Goal: Check status

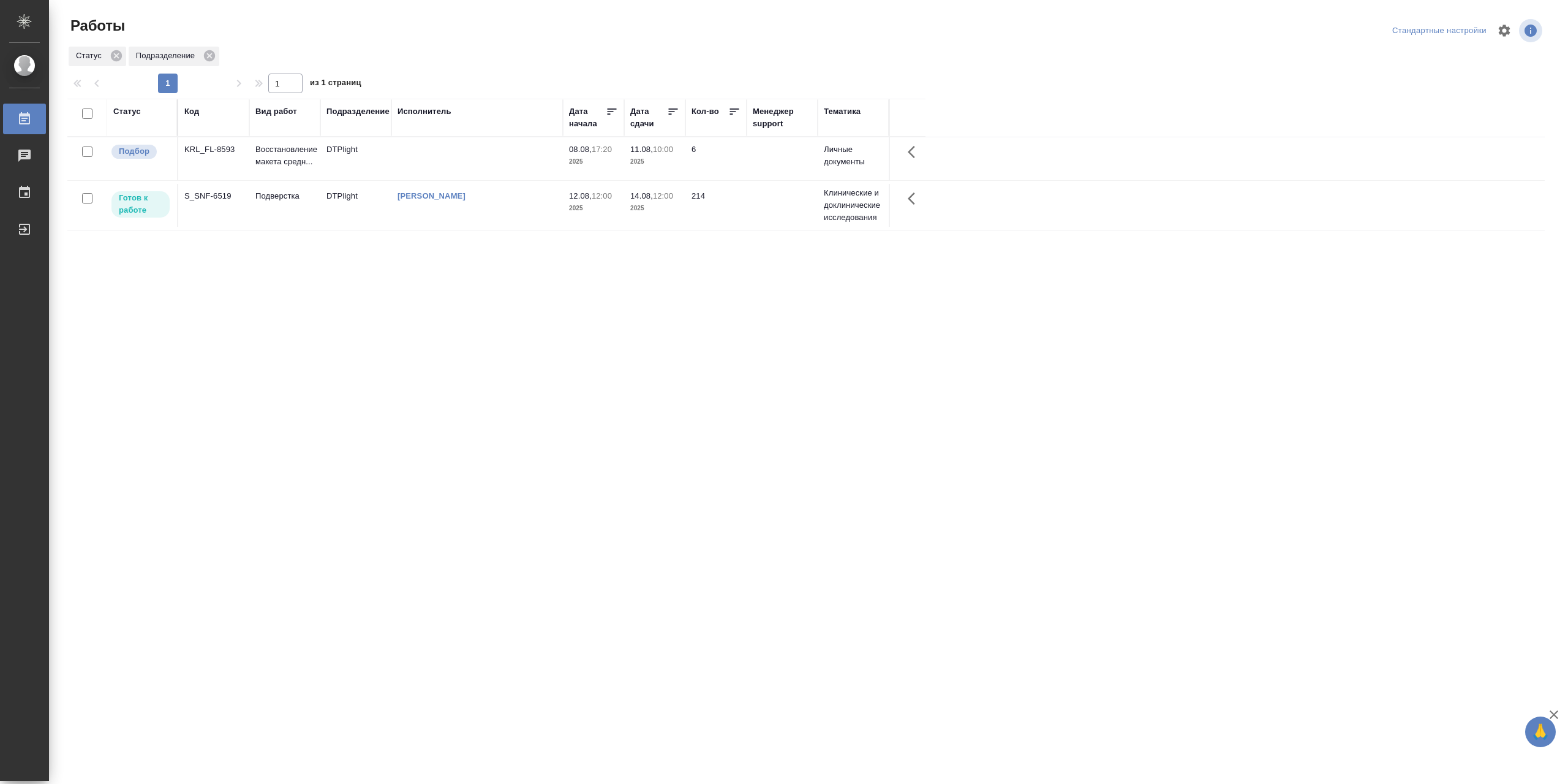
click at [496, 165] on td at bounding box center [477, 159] width 171 height 43
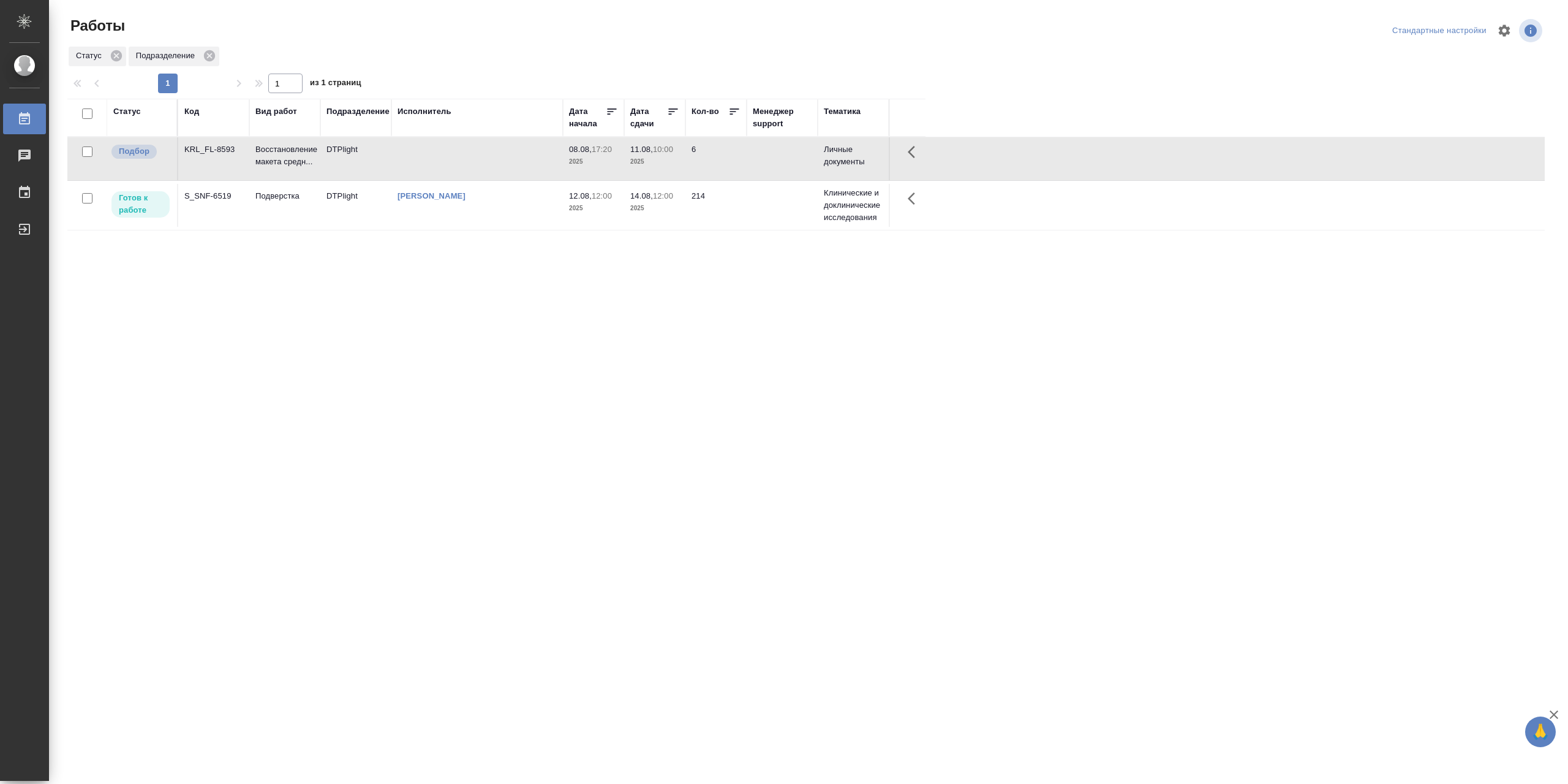
click at [496, 165] on td at bounding box center [477, 159] width 171 height 43
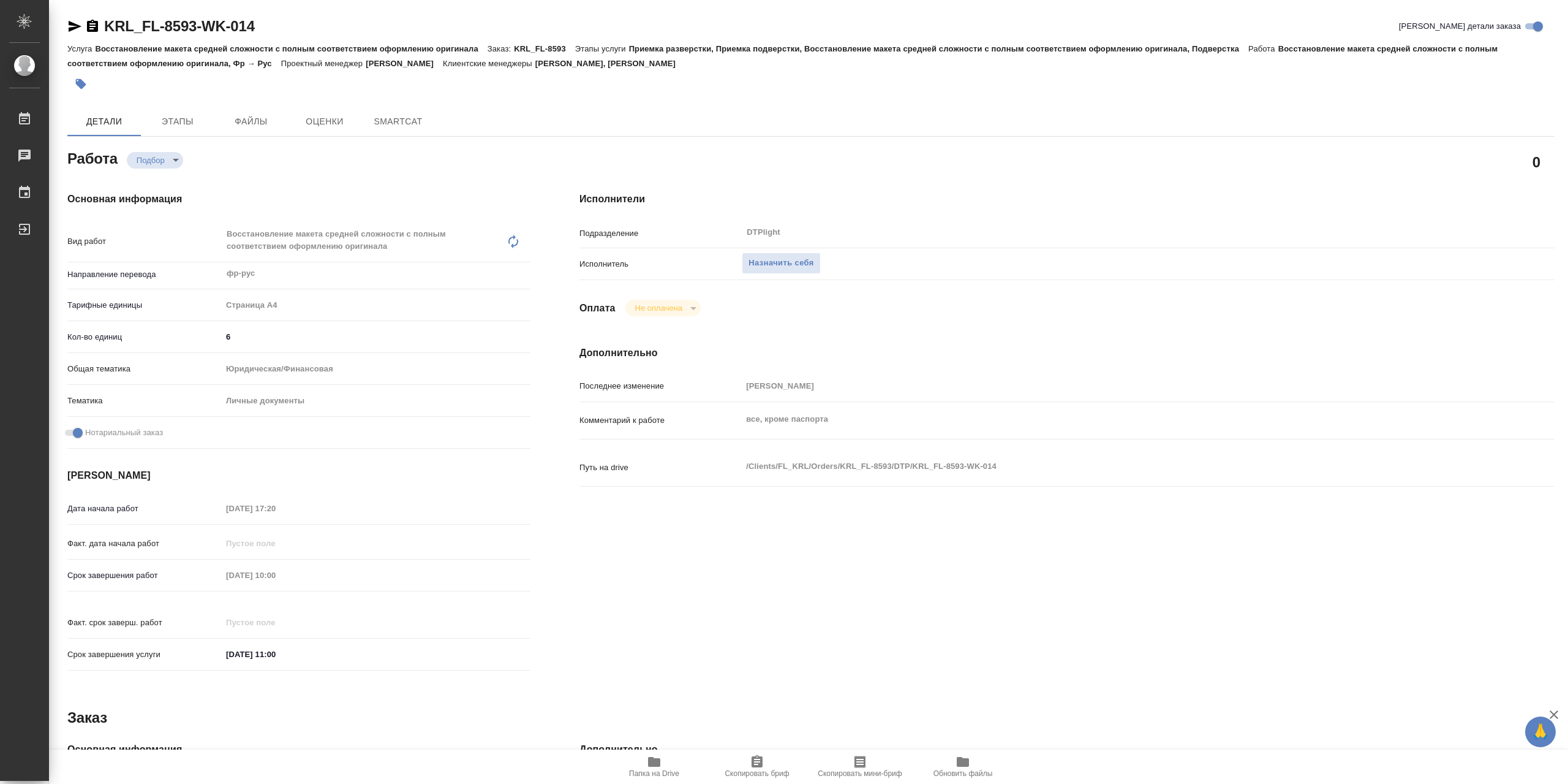
type textarea "x"
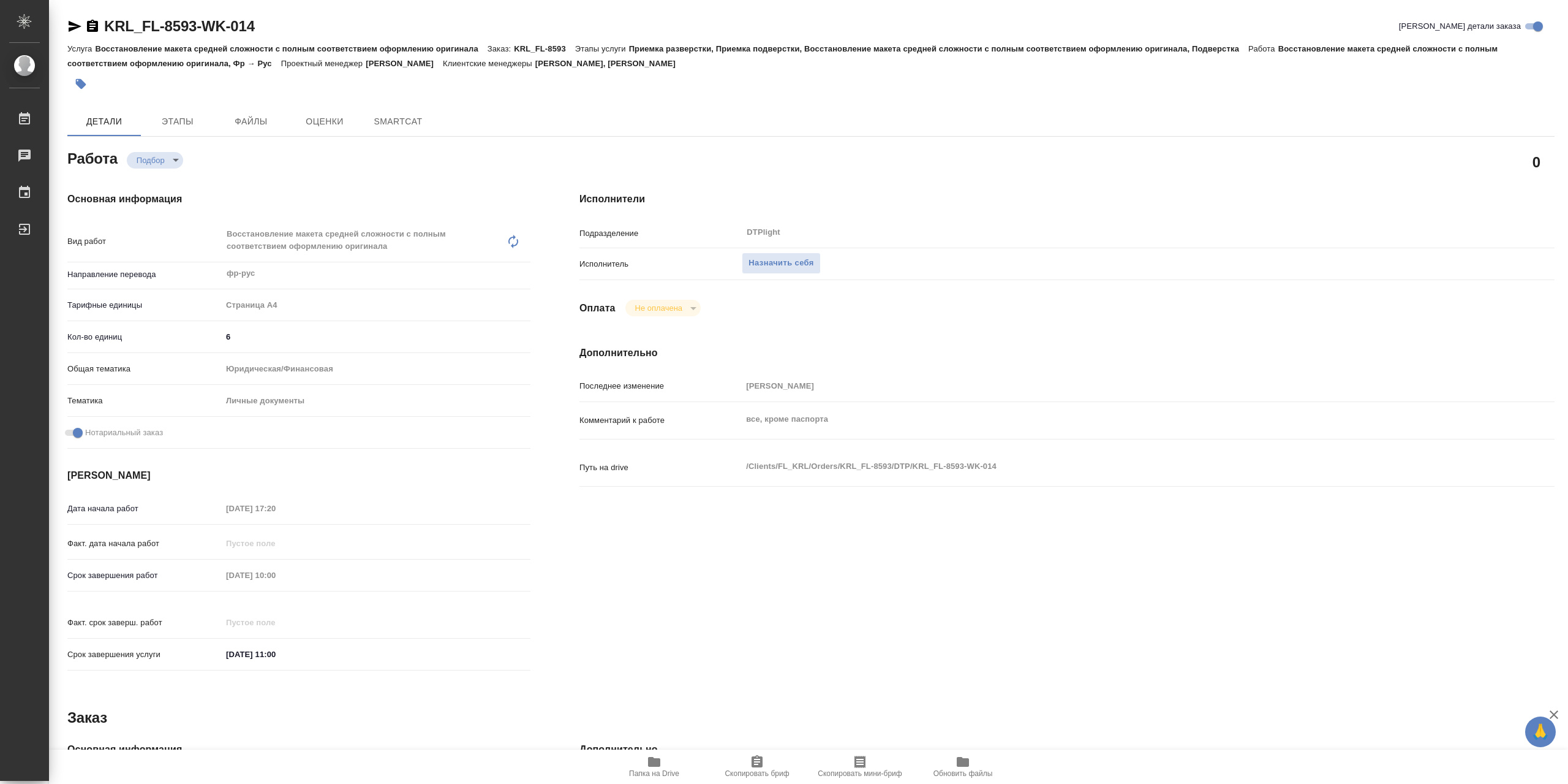
type textarea "x"
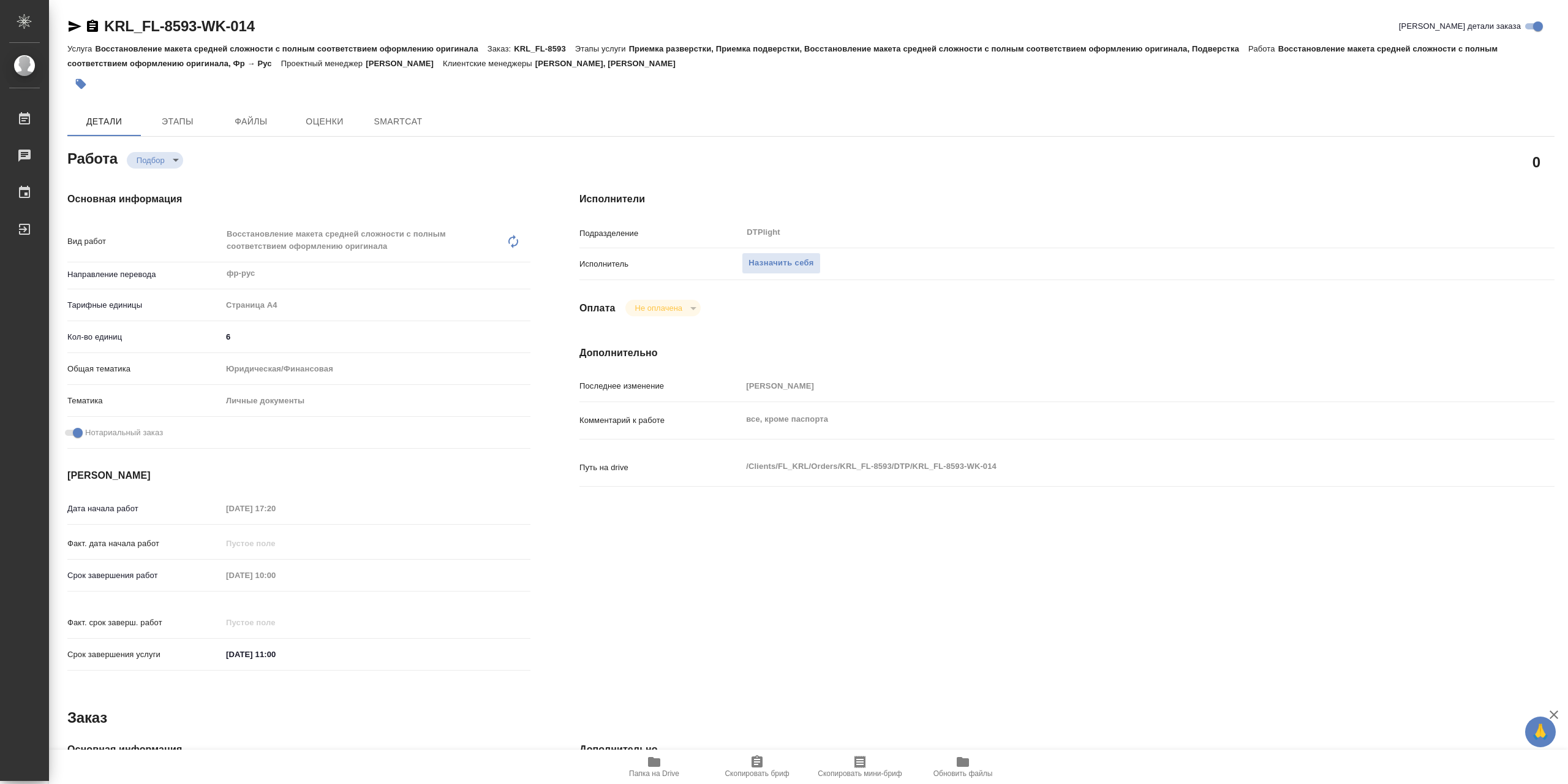
type textarea "x"
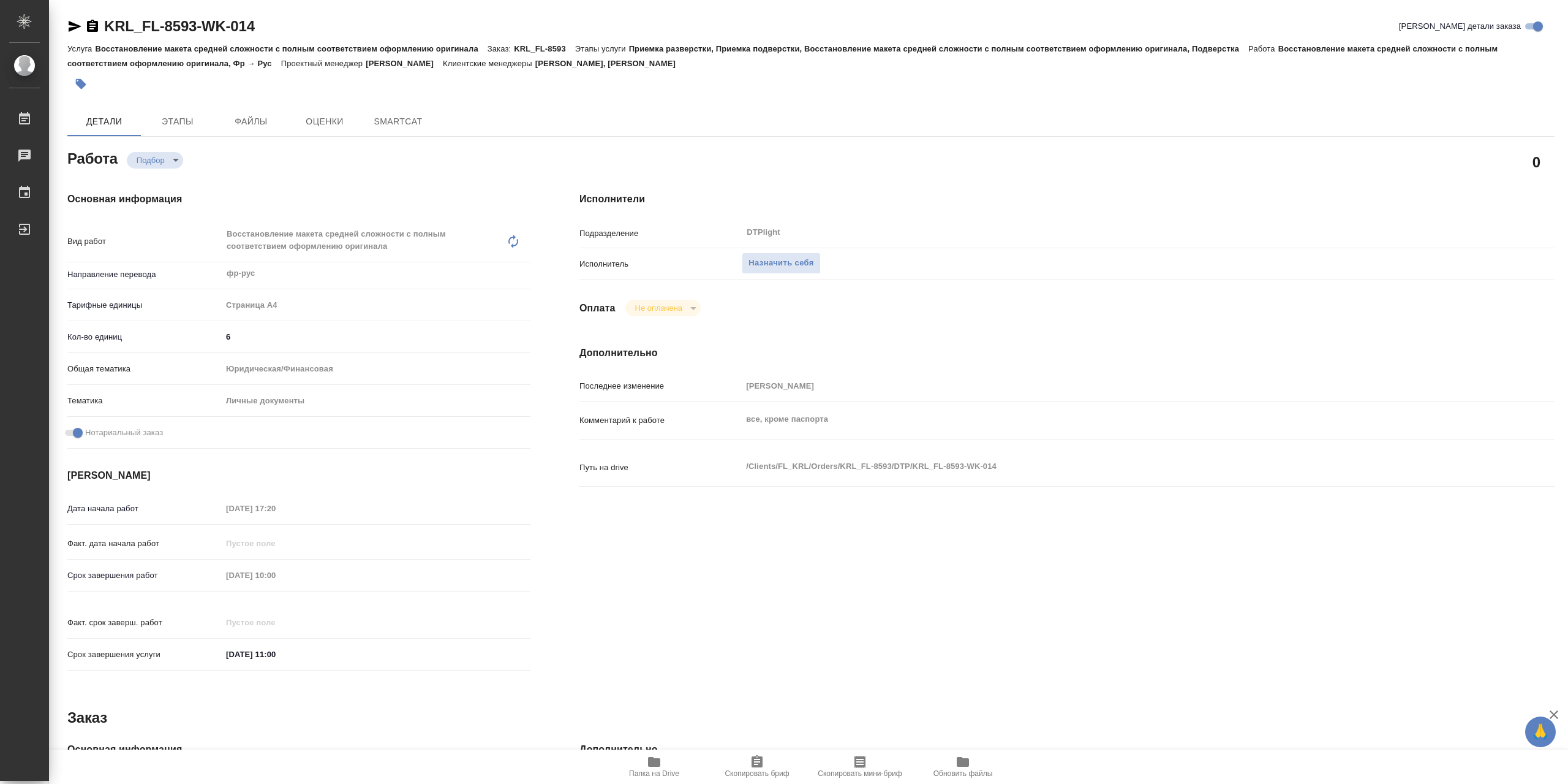
type textarea "x"
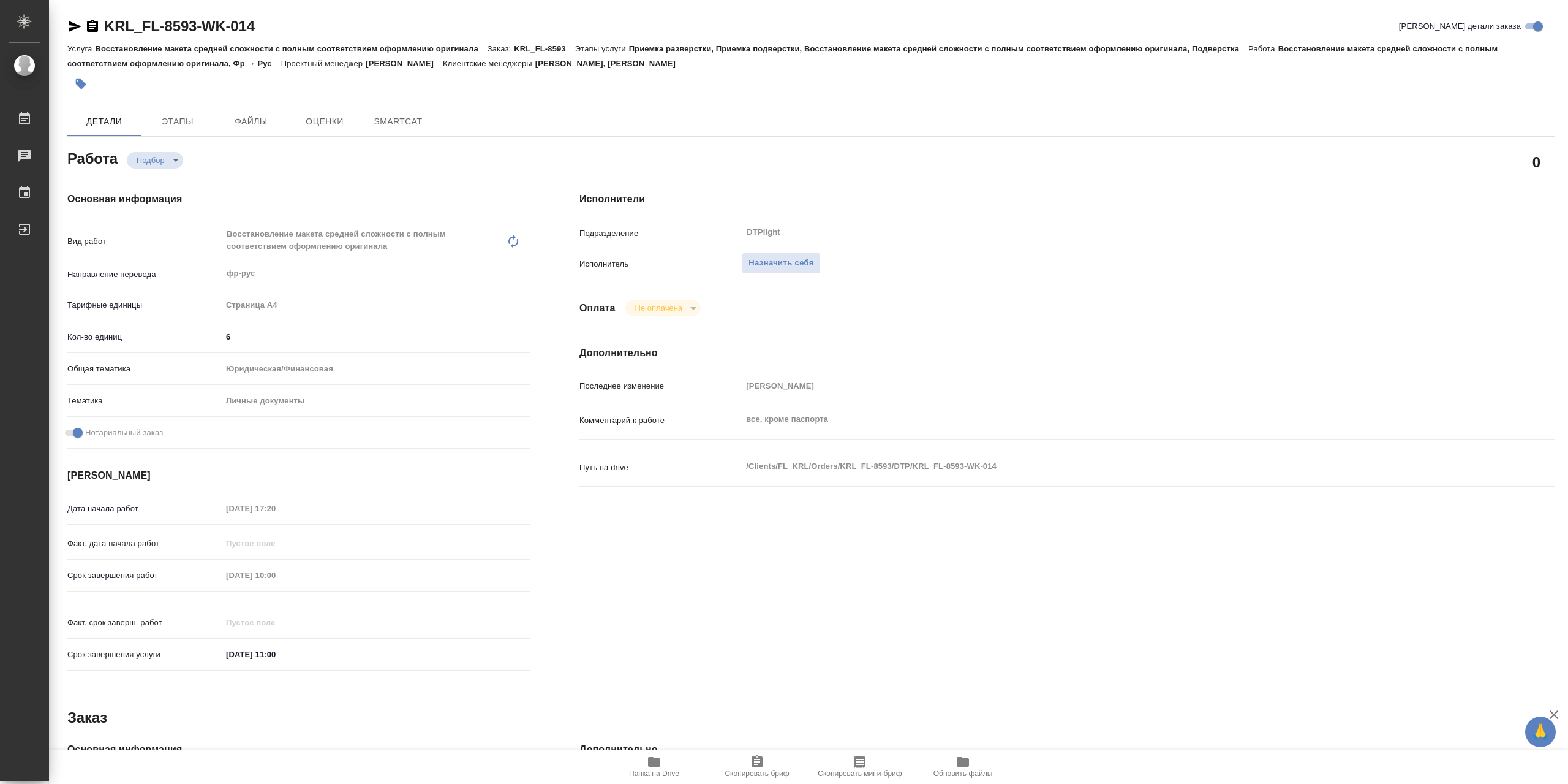
type textarea "x"
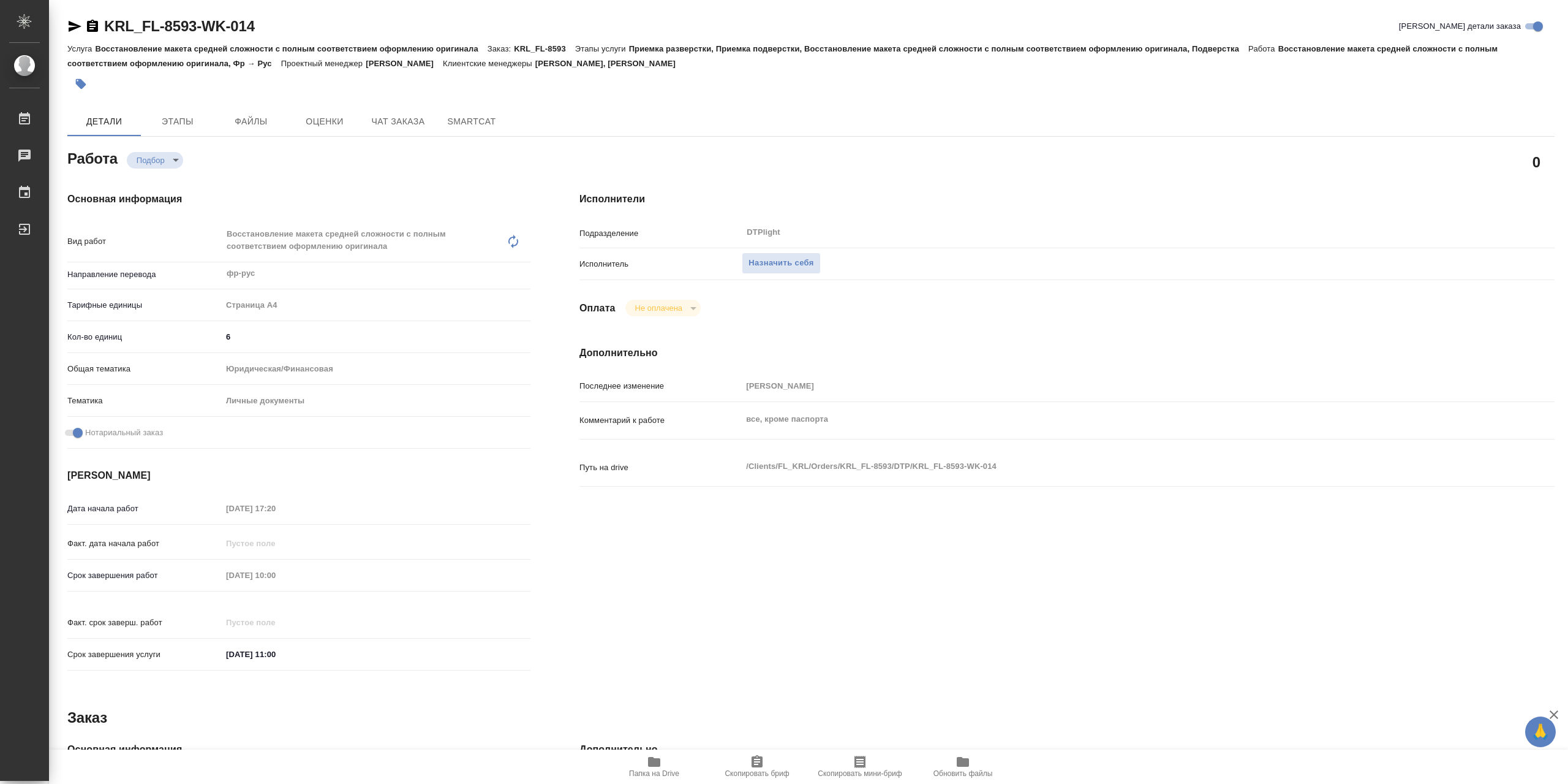
click at [666, 763] on span "Папка на Drive" at bounding box center [654, 766] width 88 height 23
type textarea "x"
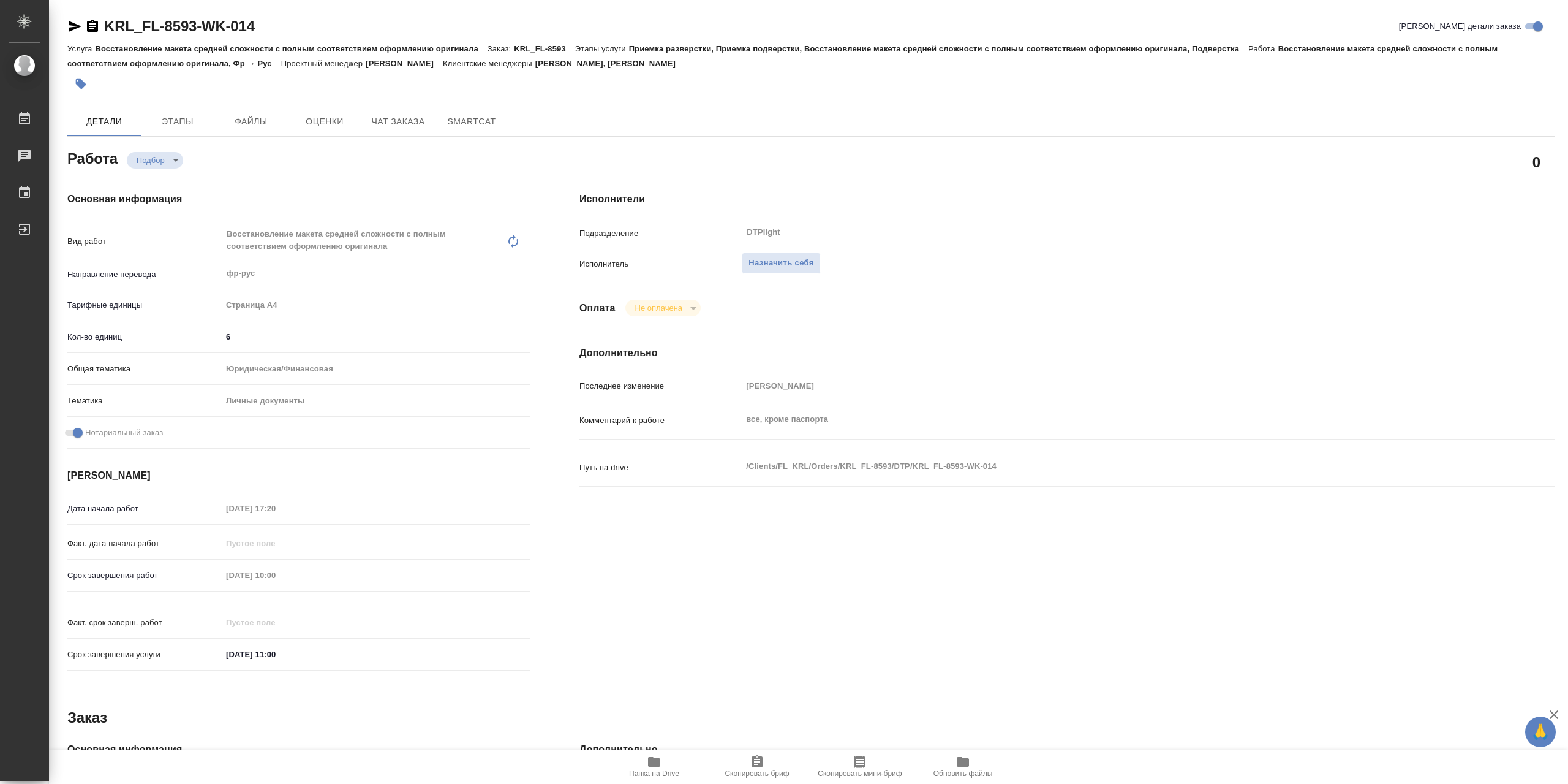
type textarea "x"
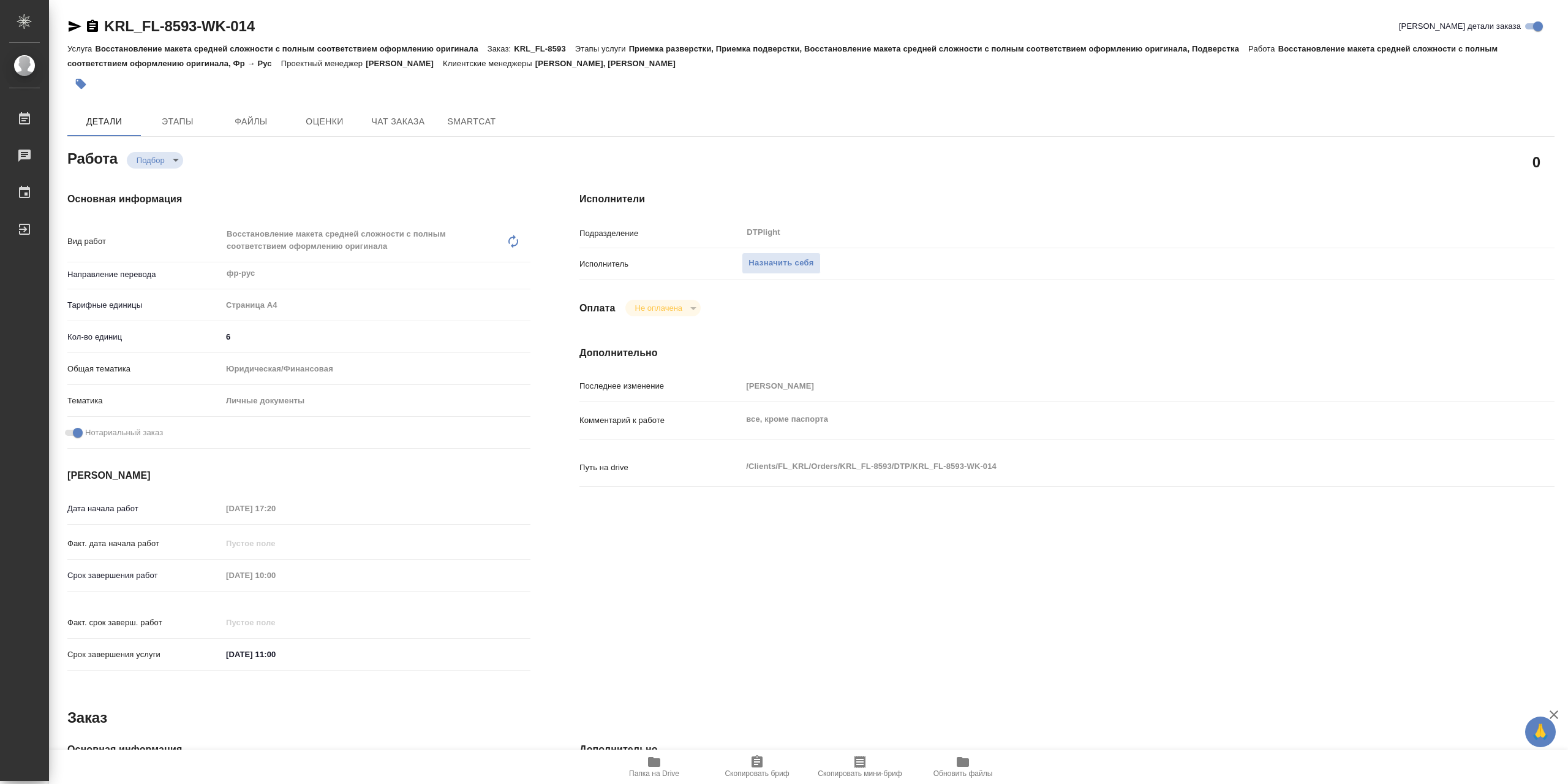
type textarea "x"
